Goal: Complete application form: Complete application form

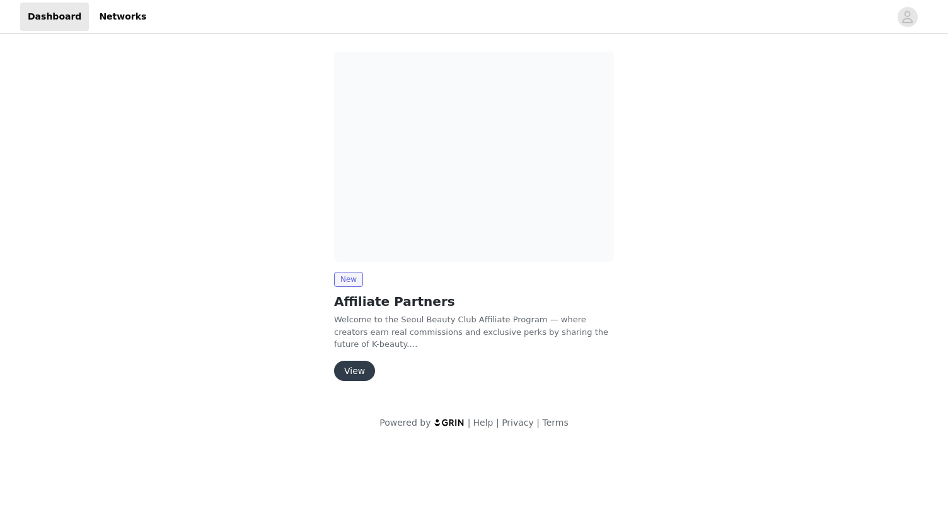
click at [354, 371] on button "View" at bounding box center [354, 371] width 41 height 20
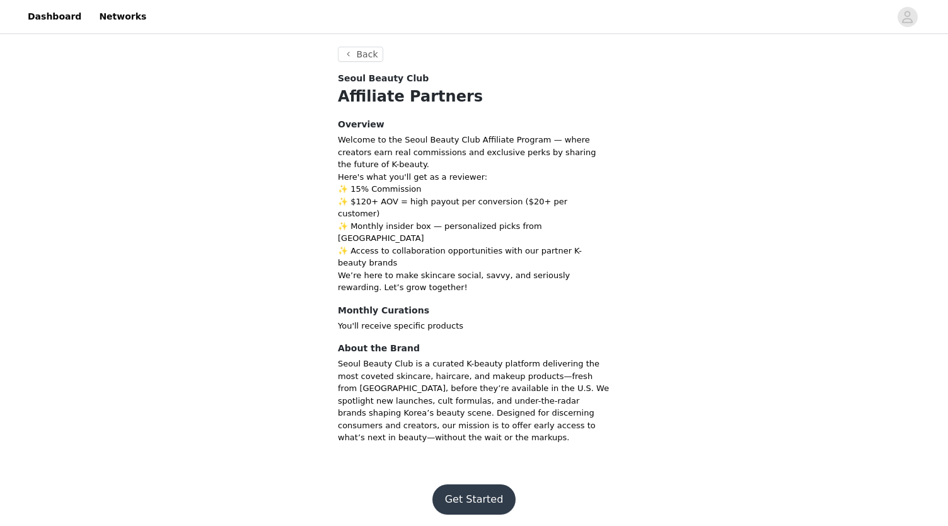
click at [477, 484] on button "Get Started" at bounding box center [475, 499] width 84 height 30
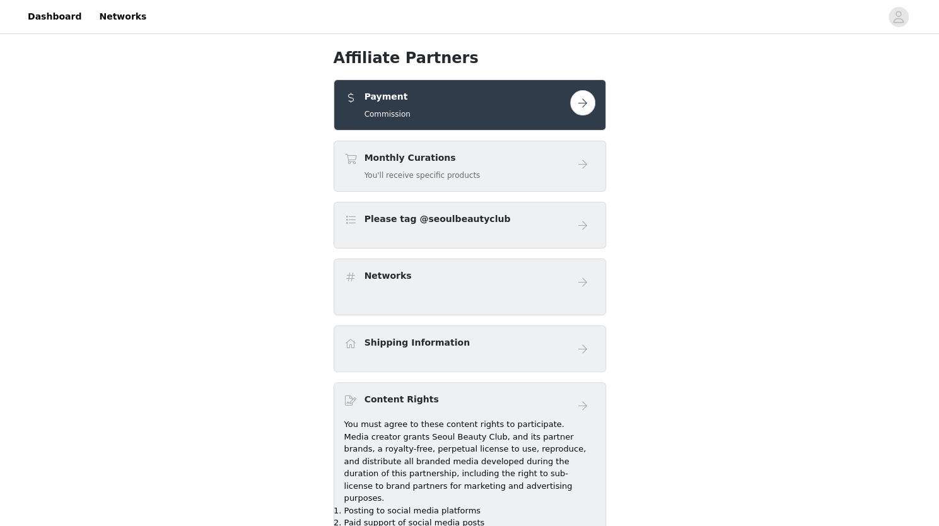
click at [583, 105] on button "button" at bounding box center [582, 102] width 25 height 25
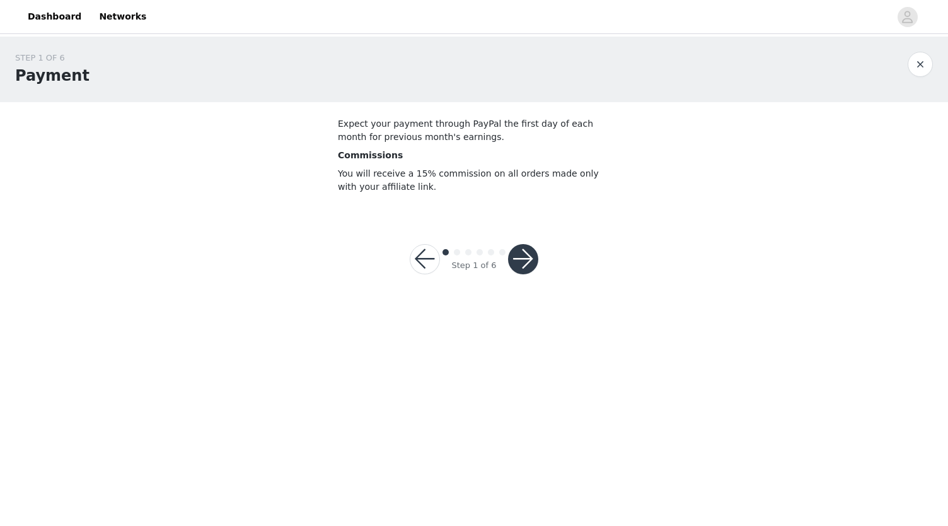
click at [522, 258] on button "button" at bounding box center [523, 259] width 30 height 30
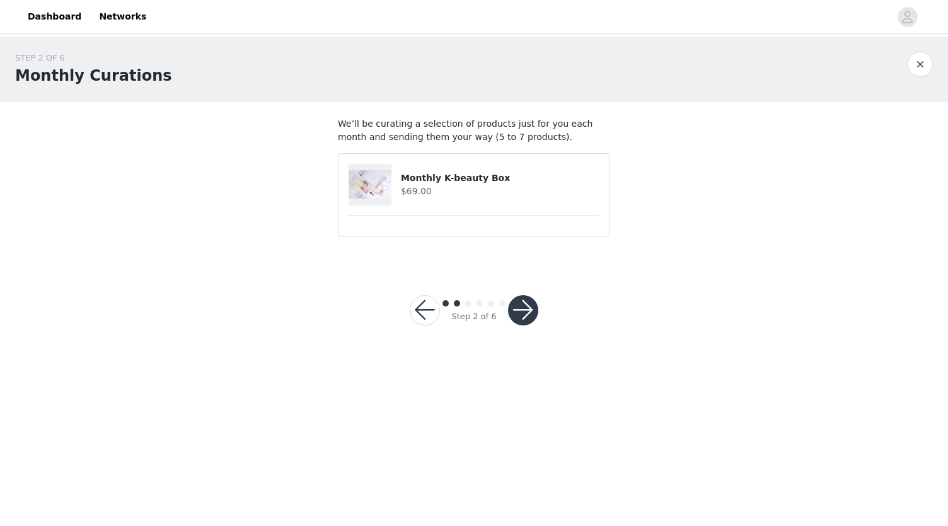
click at [374, 180] on img at bounding box center [370, 184] width 43 height 28
click at [528, 310] on button "button" at bounding box center [523, 310] width 30 height 30
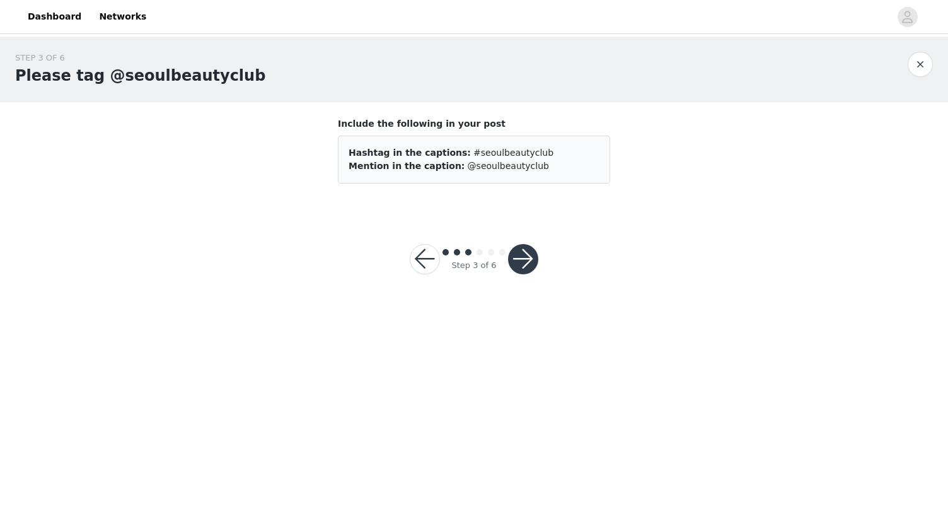
click at [527, 254] on button "button" at bounding box center [523, 259] width 30 height 30
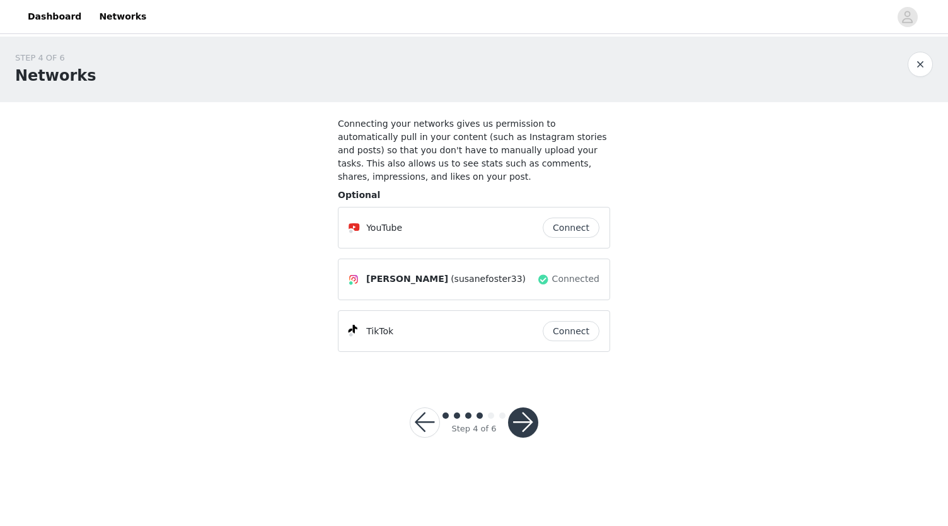
click at [526, 407] on button "button" at bounding box center [523, 422] width 30 height 30
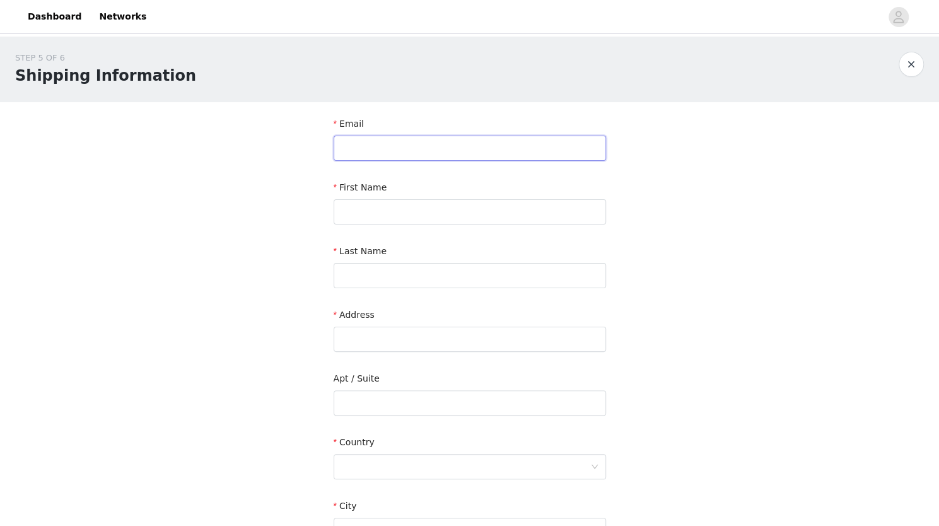
click at [351, 151] on input "text" at bounding box center [470, 148] width 272 height 25
type input "[EMAIL_ADDRESS][DOMAIN_NAME]"
click at [346, 215] on input "text" at bounding box center [470, 211] width 272 height 25
type input "[PERSON_NAME]"
click at [342, 279] on input "text" at bounding box center [470, 275] width 272 height 25
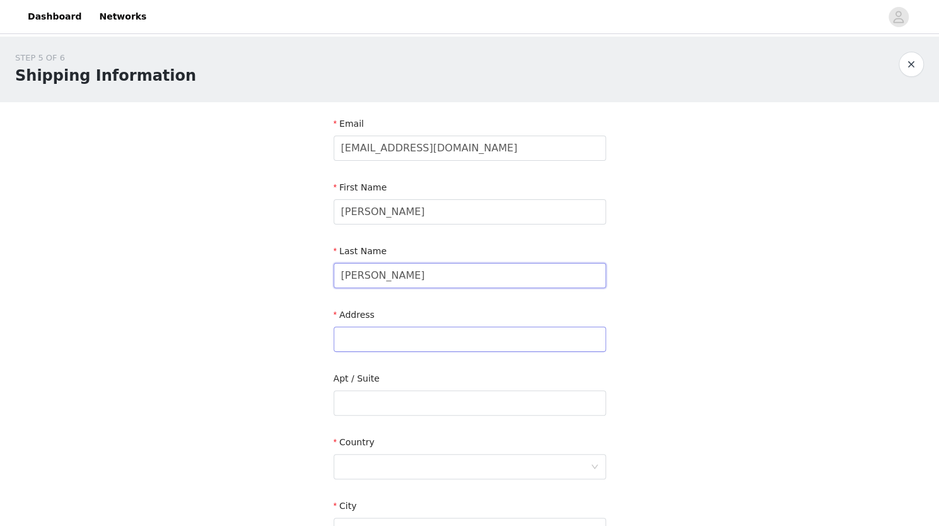
type input "[PERSON_NAME]"
click at [349, 339] on input "text" at bounding box center [470, 339] width 272 height 25
type input "[STREET_ADDRESS]"
type input "Austin"
type input "78703"
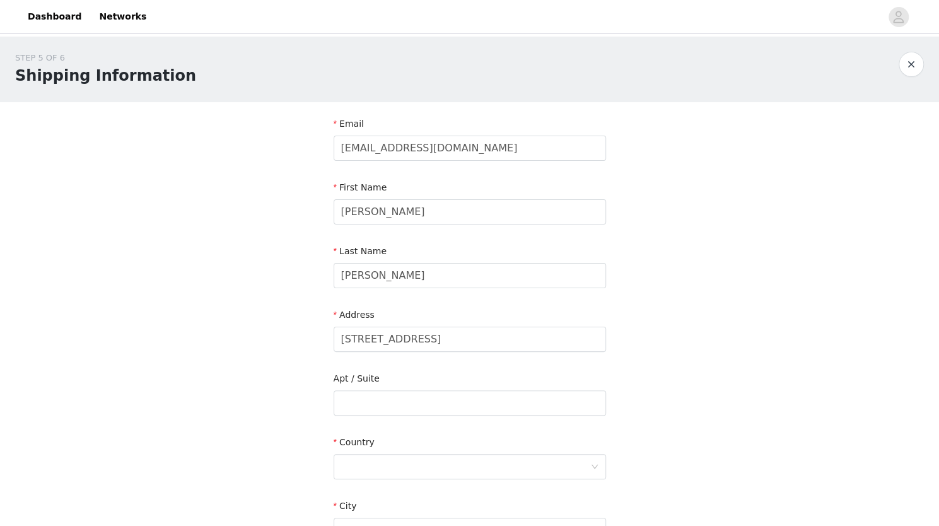
type input "2149141188"
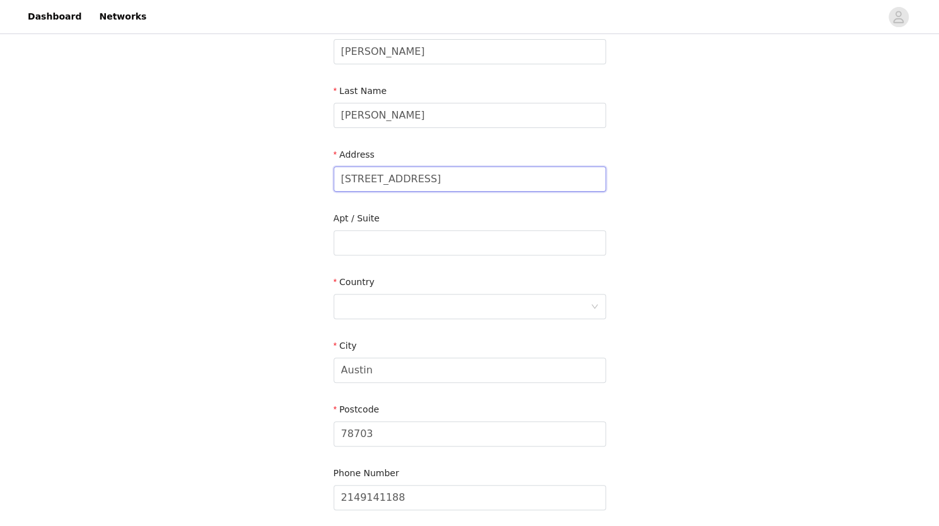
scroll to position [170, 0]
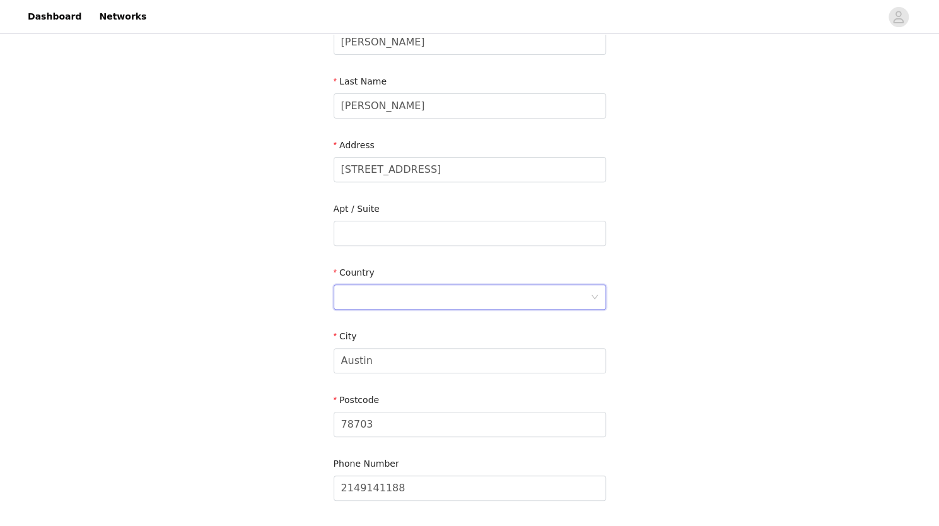
click at [351, 294] on div at bounding box center [465, 297] width 249 height 24
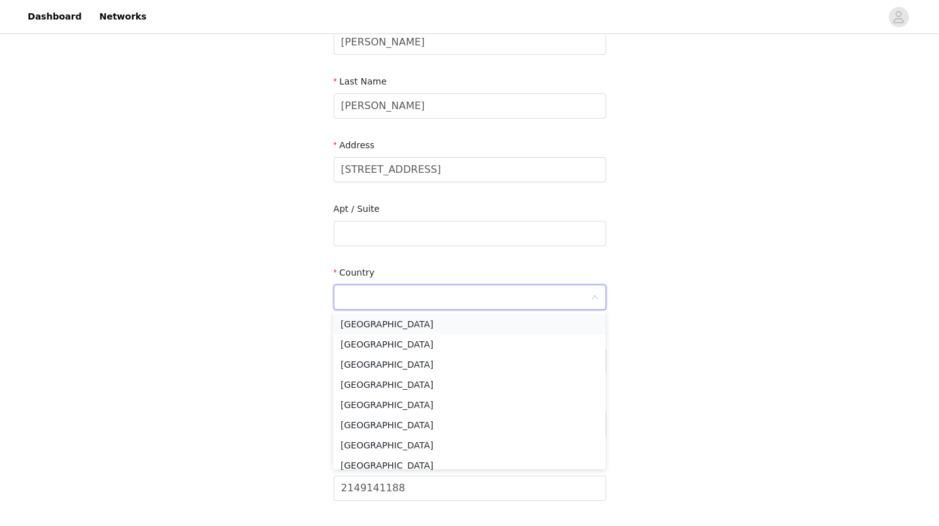
click at [385, 321] on li "[GEOGRAPHIC_DATA]" at bounding box center [469, 324] width 272 height 20
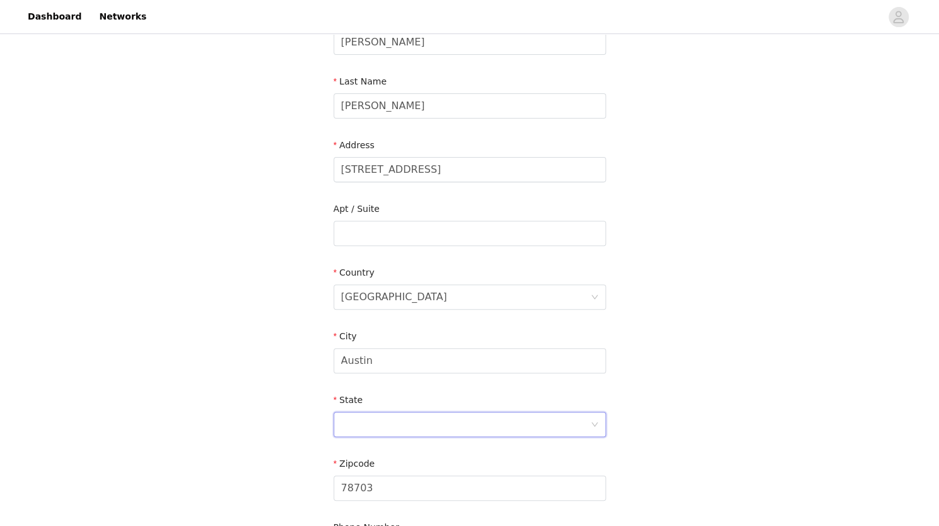
click at [351, 423] on div at bounding box center [465, 424] width 249 height 24
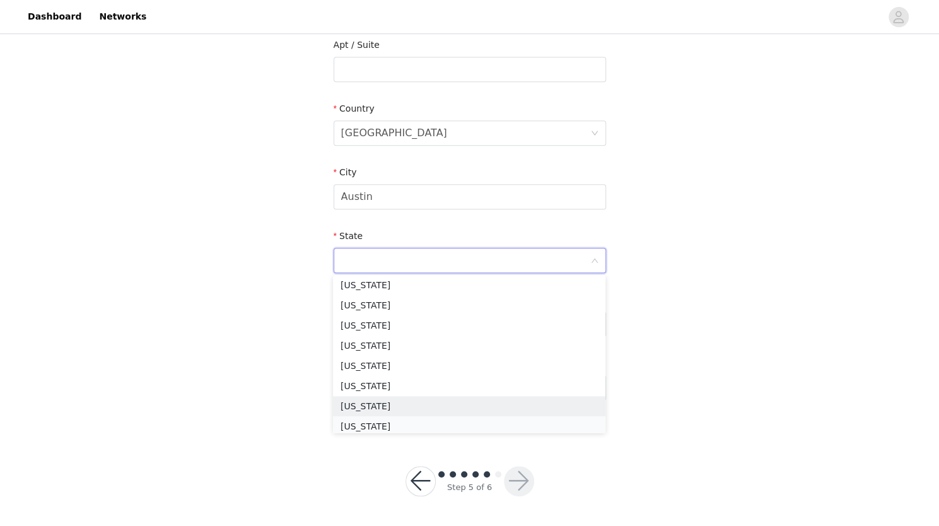
scroll to position [935, 0]
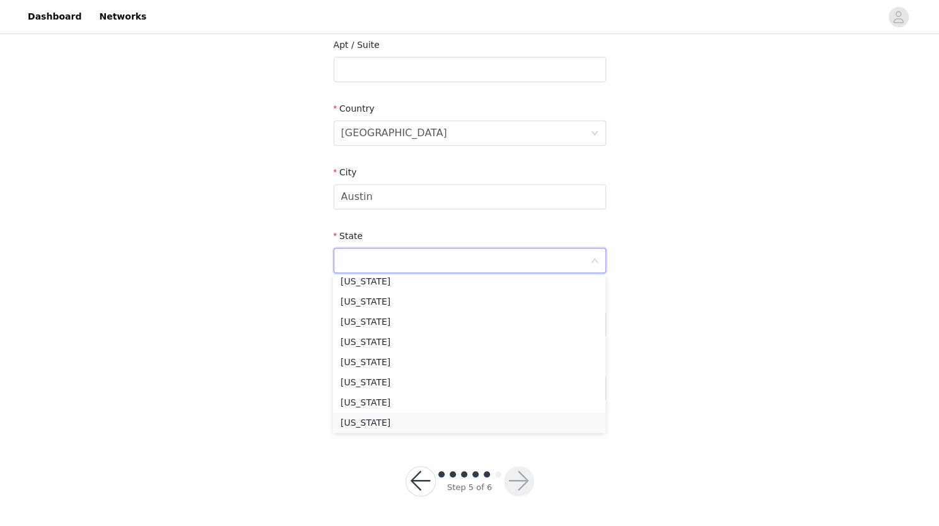
click at [357, 422] on li "[US_STATE]" at bounding box center [469, 422] width 272 height 20
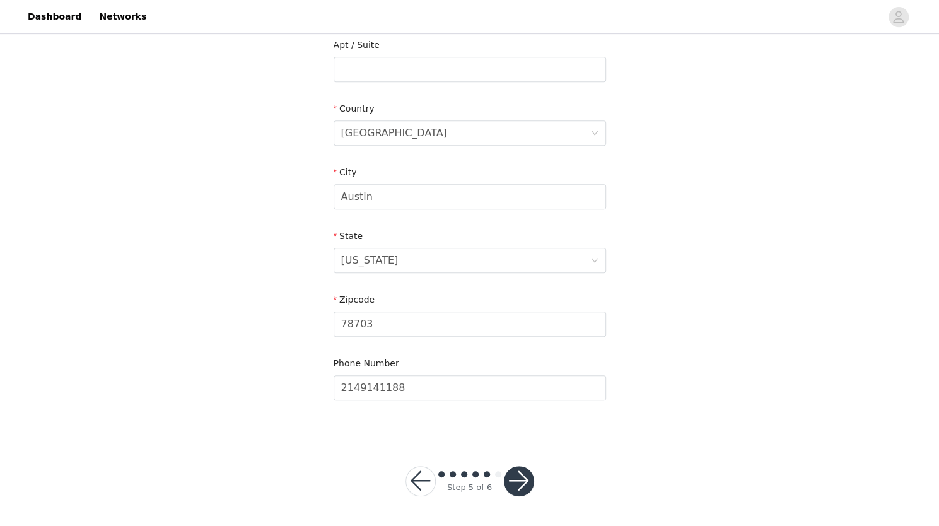
click at [521, 481] on button "button" at bounding box center [519, 481] width 30 height 30
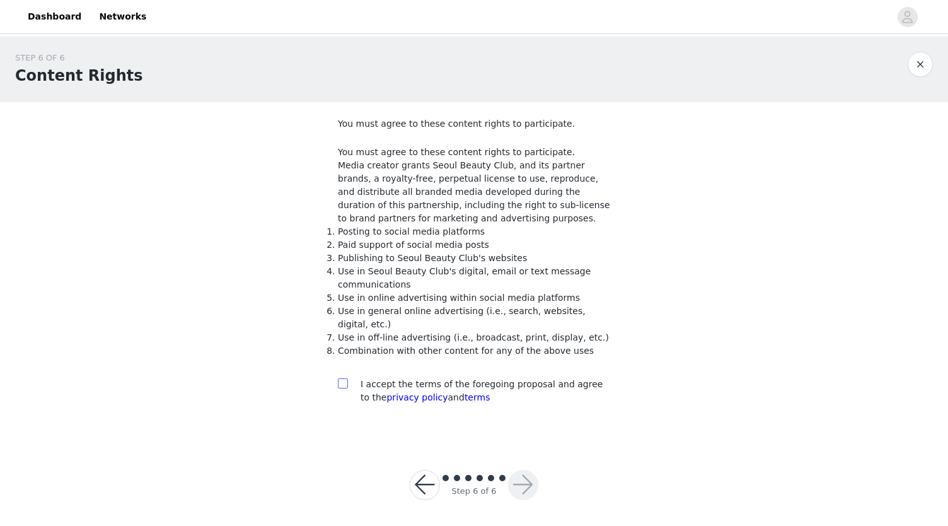
click at [344, 378] on input "checkbox" at bounding box center [342, 382] width 9 height 9
checkbox input "true"
click at [522, 470] on button "button" at bounding box center [523, 485] width 30 height 30
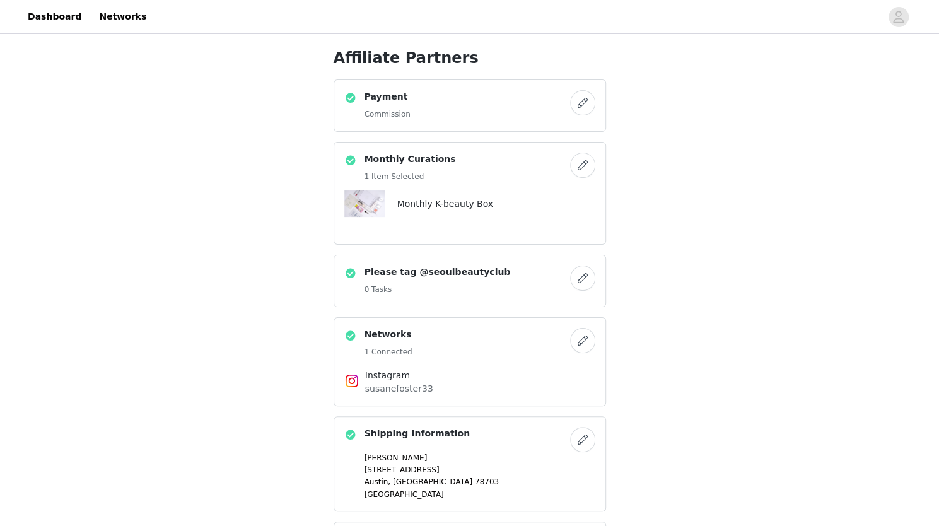
click at [583, 104] on button "button" at bounding box center [582, 102] width 25 height 25
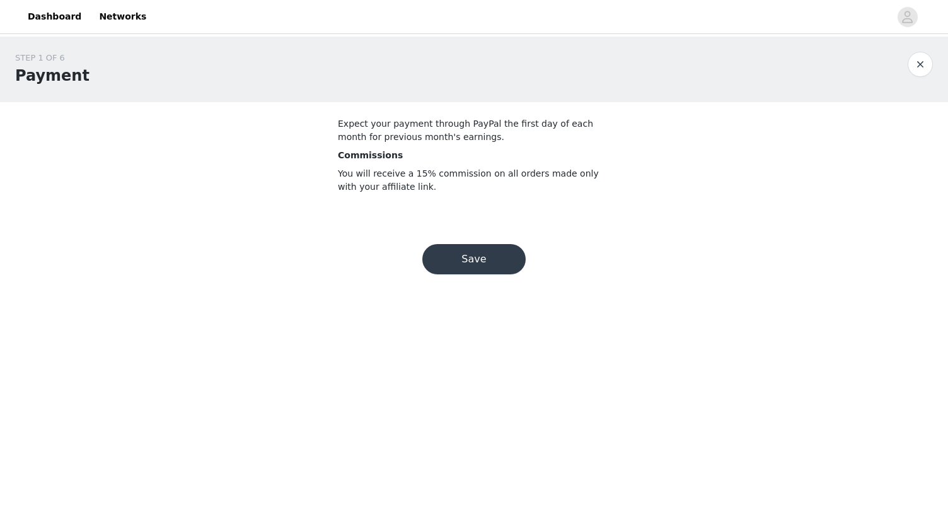
click at [483, 260] on button "Save" at bounding box center [473, 259] width 103 height 30
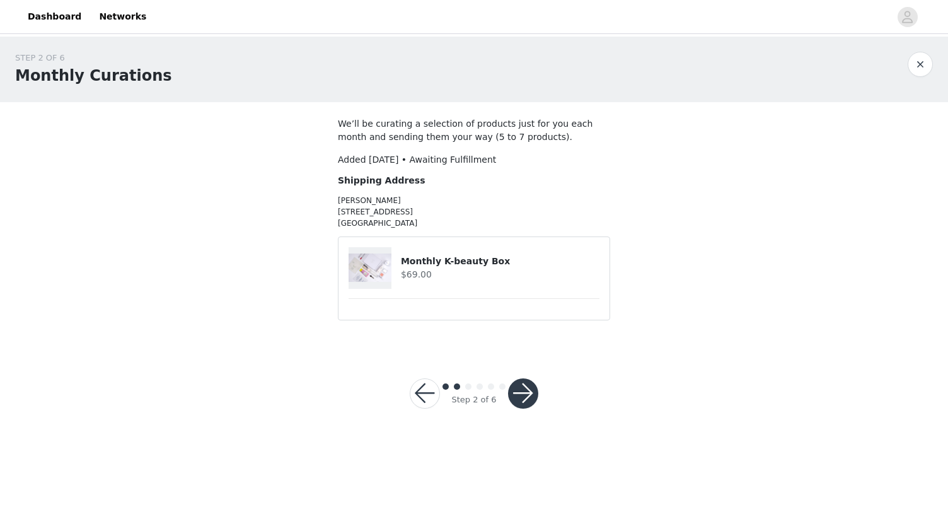
click at [525, 390] on button "button" at bounding box center [523, 393] width 30 height 30
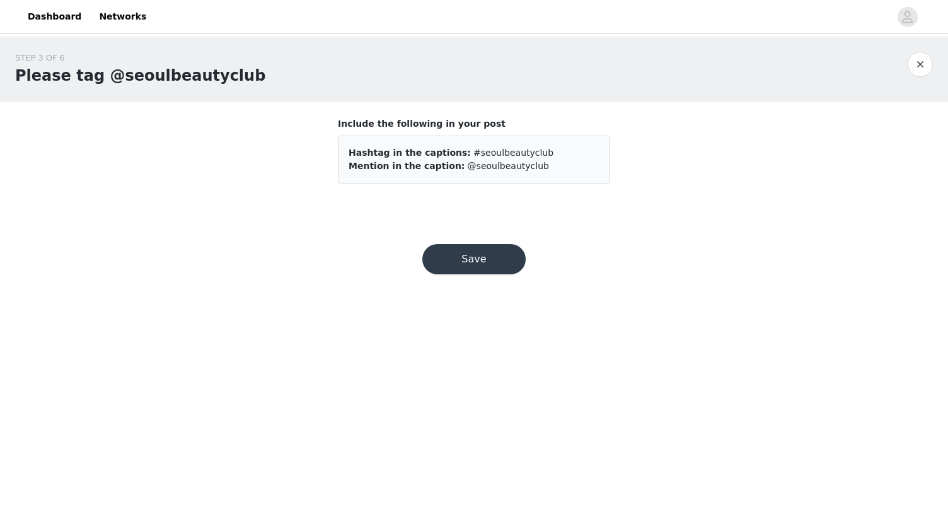
click at [482, 257] on button "Save" at bounding box center [473, 259] width 103 height 30
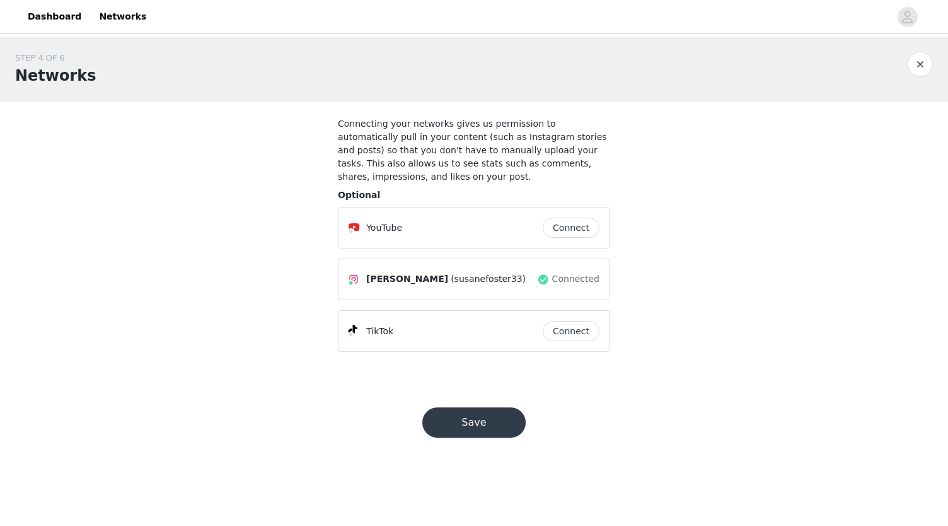
click at [578, 321] on button "Connect" at bounding box center [571, 331] width 57 height 20
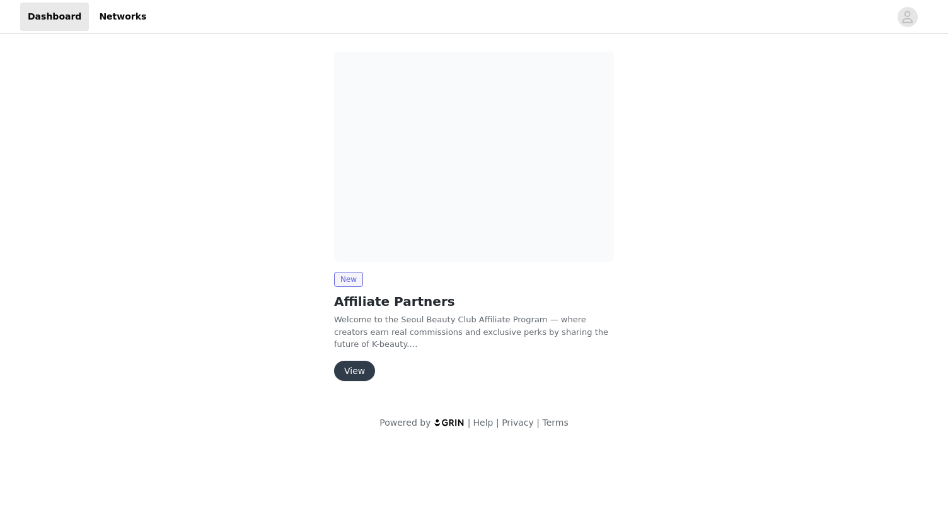
click at [349, 371] on button "View" at bounding box center [354, 371] width 41 height 20
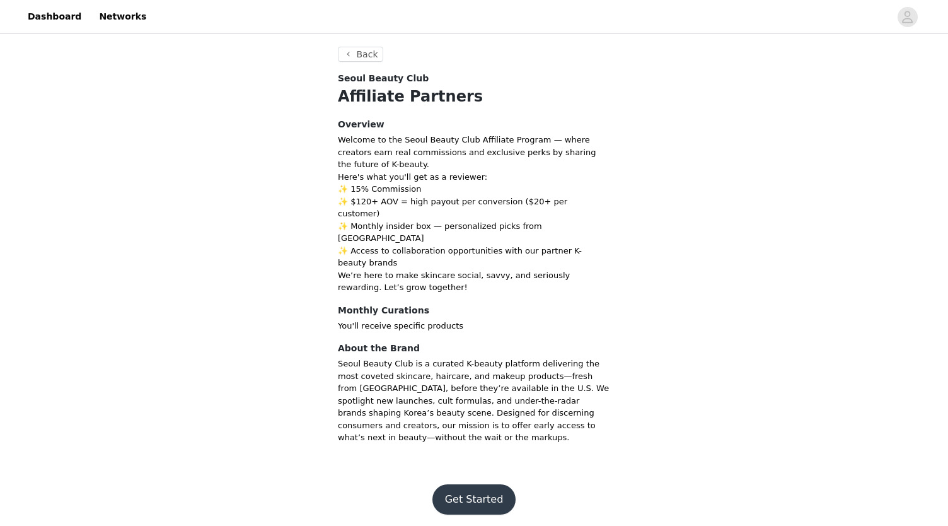
click at [472, 484] on button "Get Started" at bounding box center [475, 499] width 84 height 30
